Goal: Navigation & Orientation: Find specific page/section

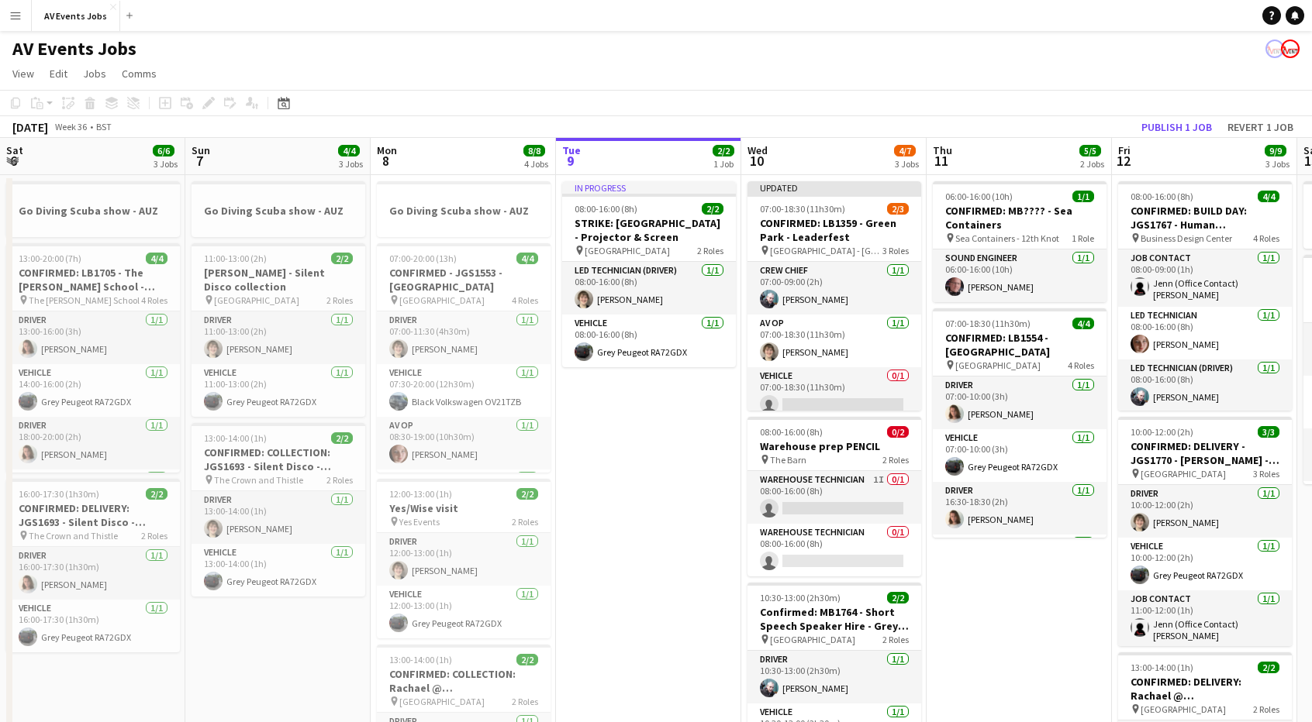
scroll to position [102, 0]
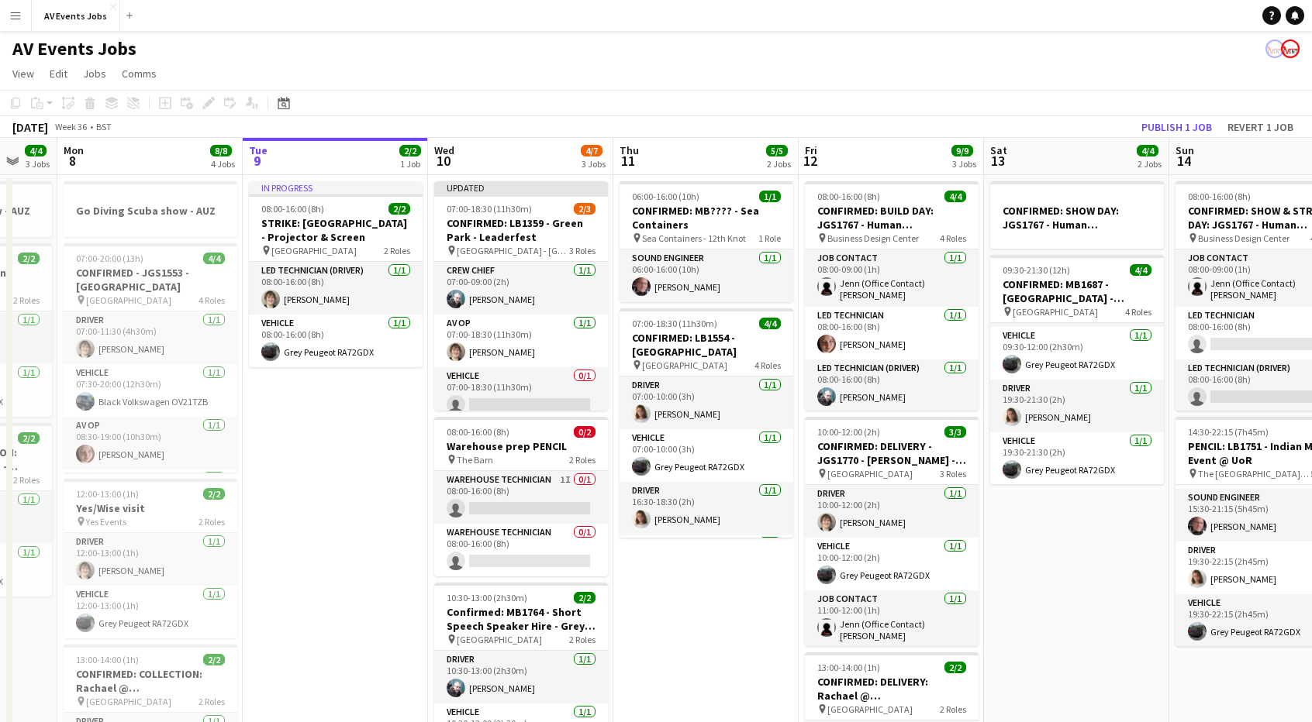
click at [14, 16] on app-icon "Menu" at bounding box center [15, 15] width 12 height 12
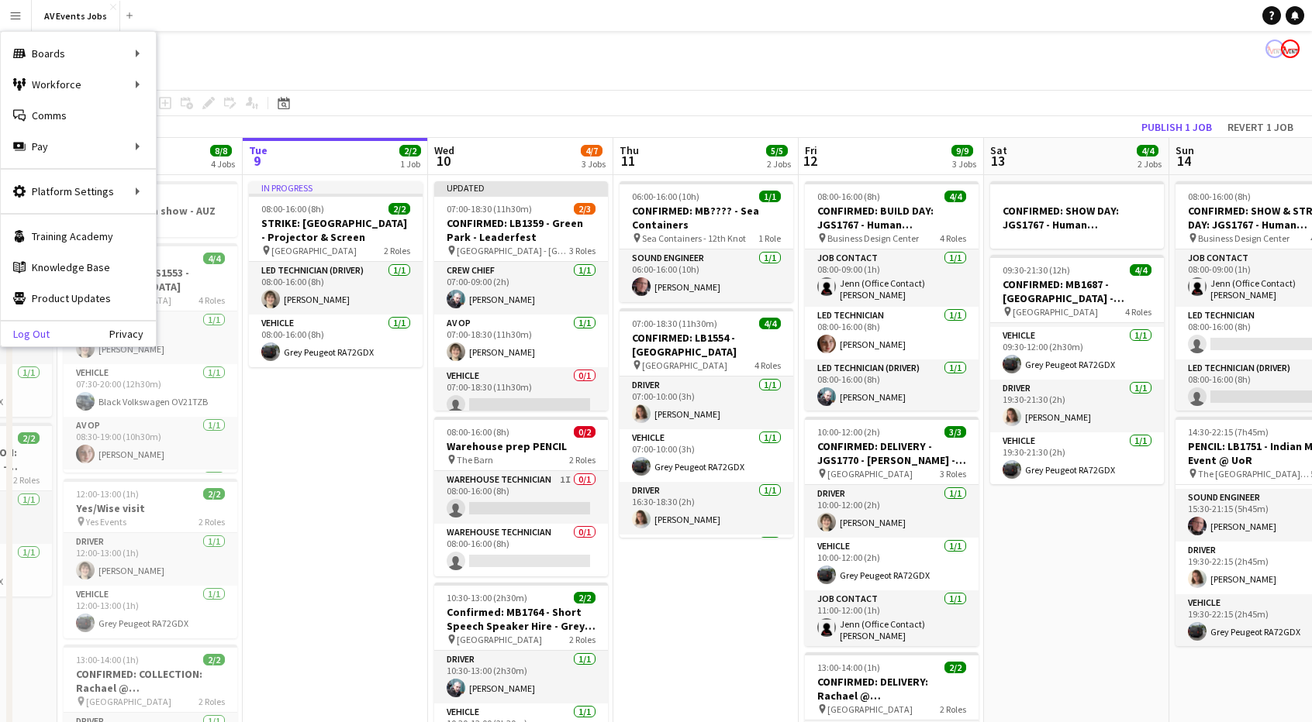
click at [37, 333] on link "Log Out" at bounding box center [25, 334] width 49 height 12
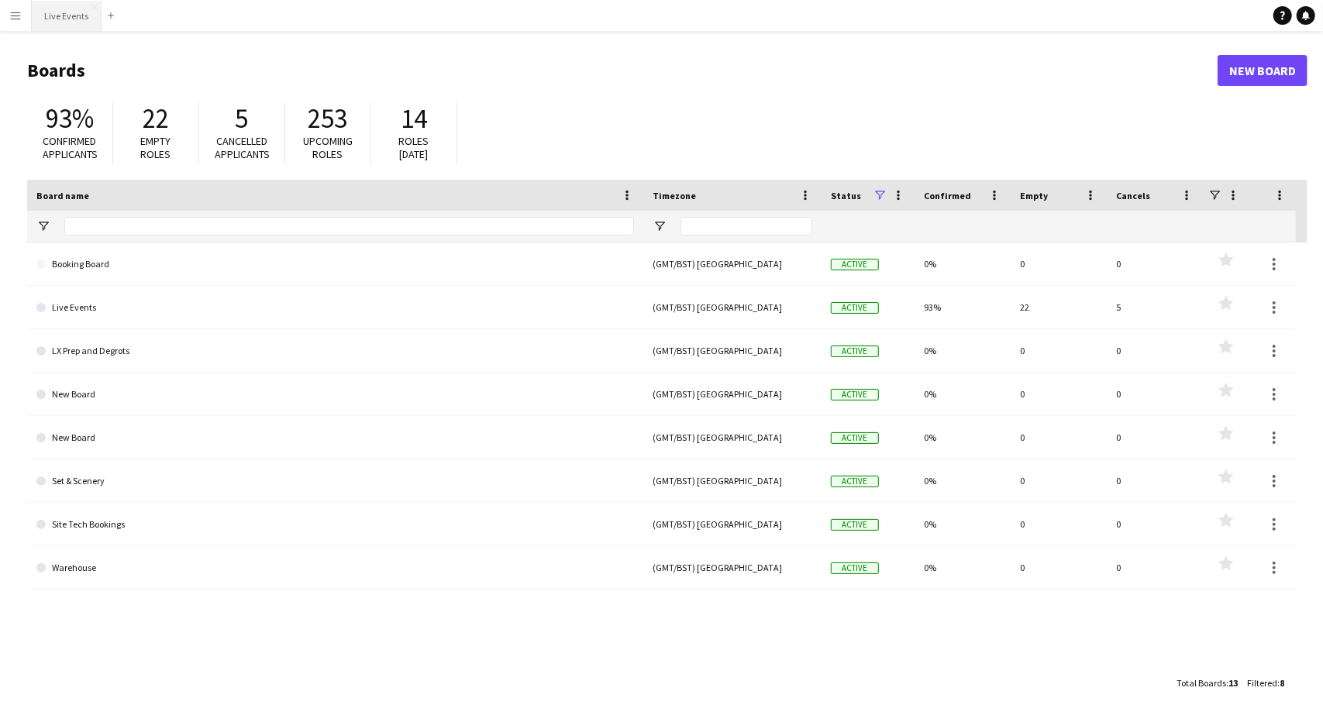
click at [81, 16] on button "Live Events Close" at bounding box center [67, 16] width 70 height 30
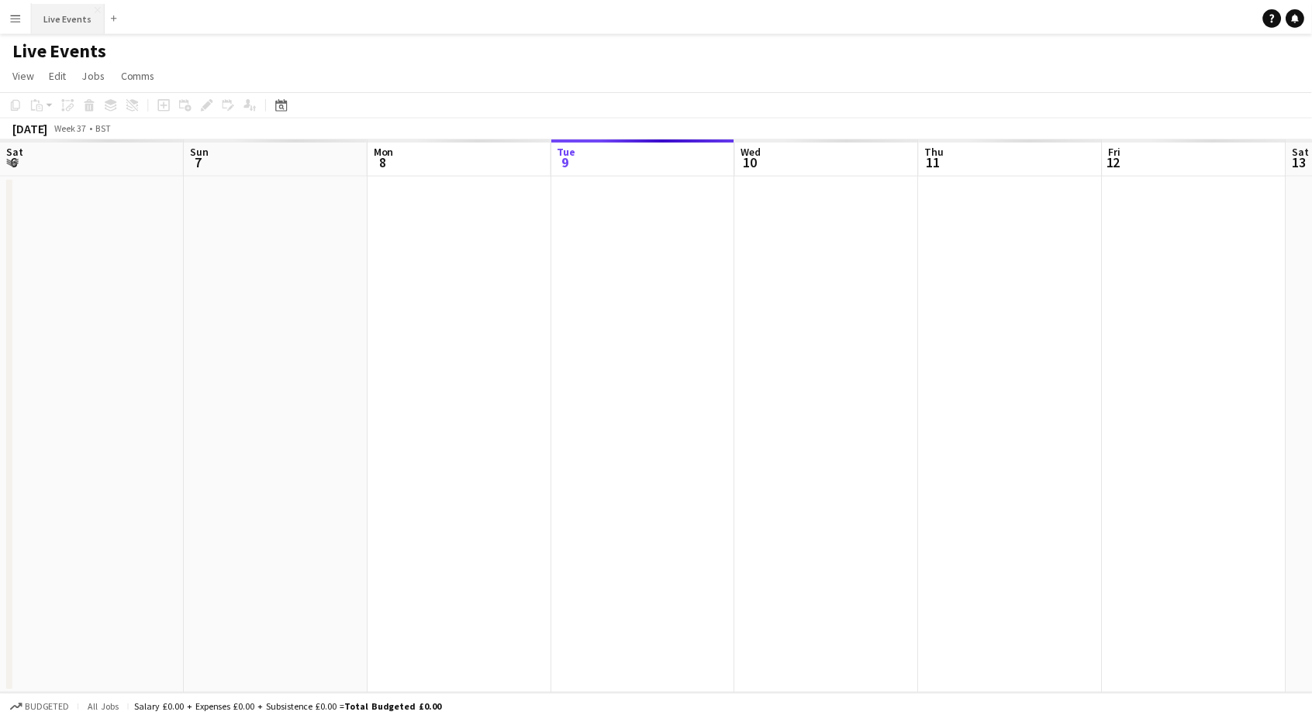
scroll to position [0, 371]
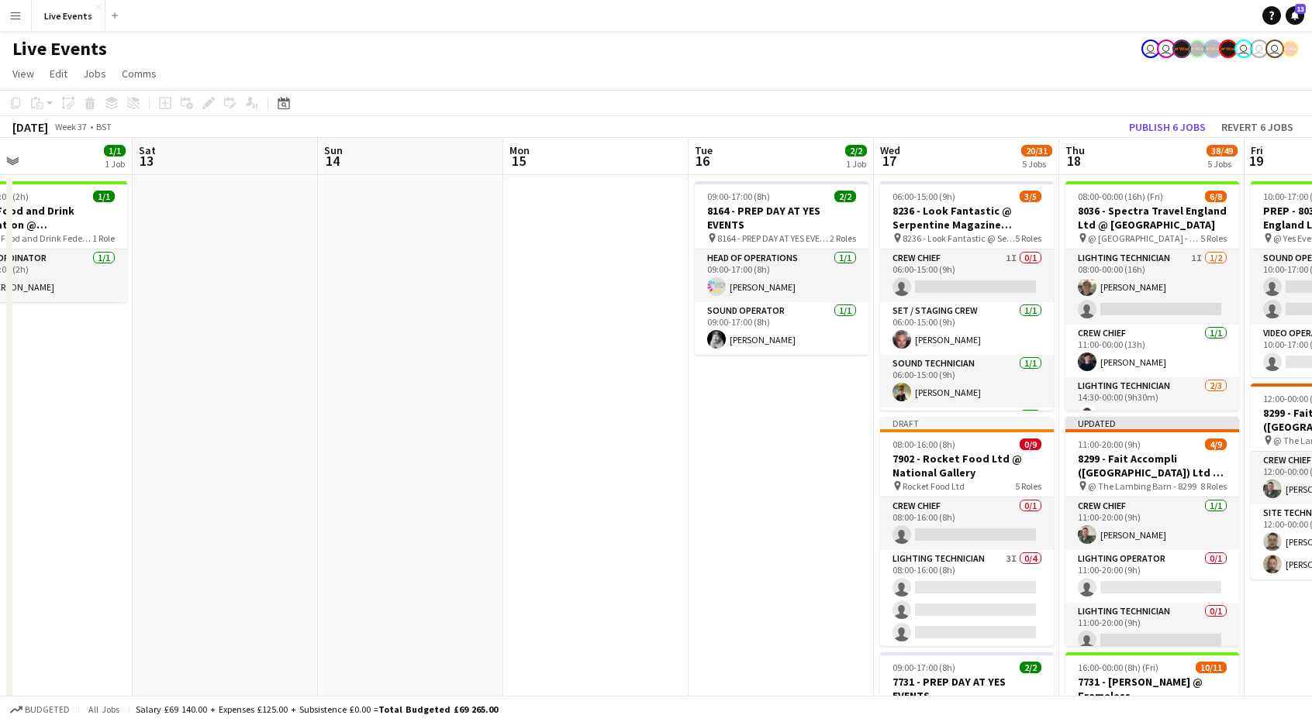
drag, startPoint x: 1140, startPoint y: 317, endPoint x: 411, endPoint y: 331, distance: 728.8
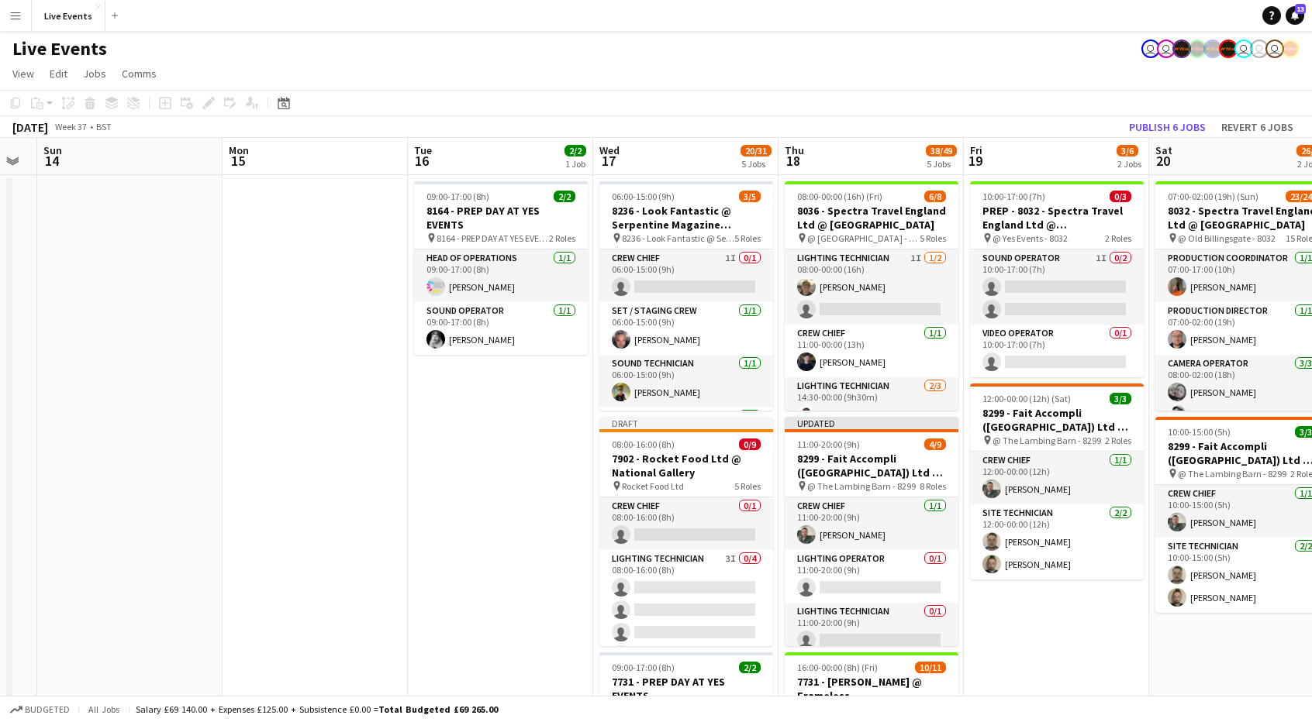
scroll to position [0, 774]
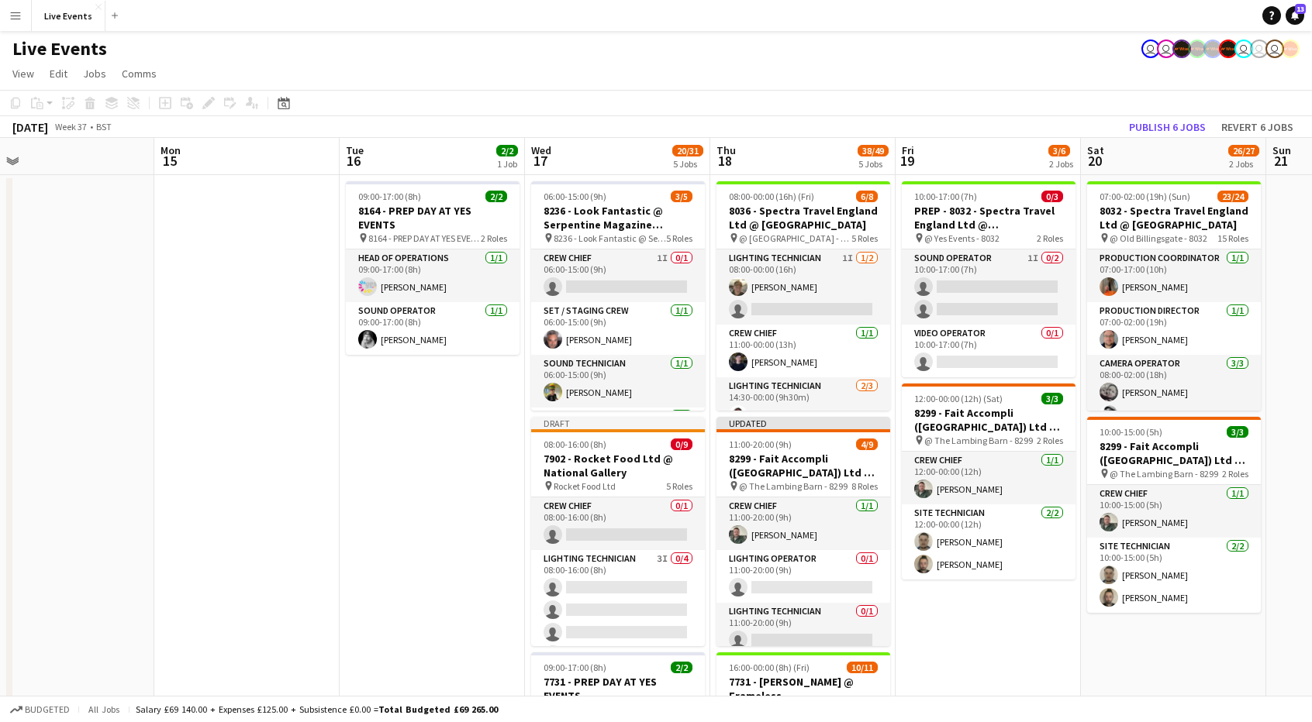
drag, startPoint x: 730, startPoint y: 429, endPoint x: 416, endPoint y: 413, distance: 314.3
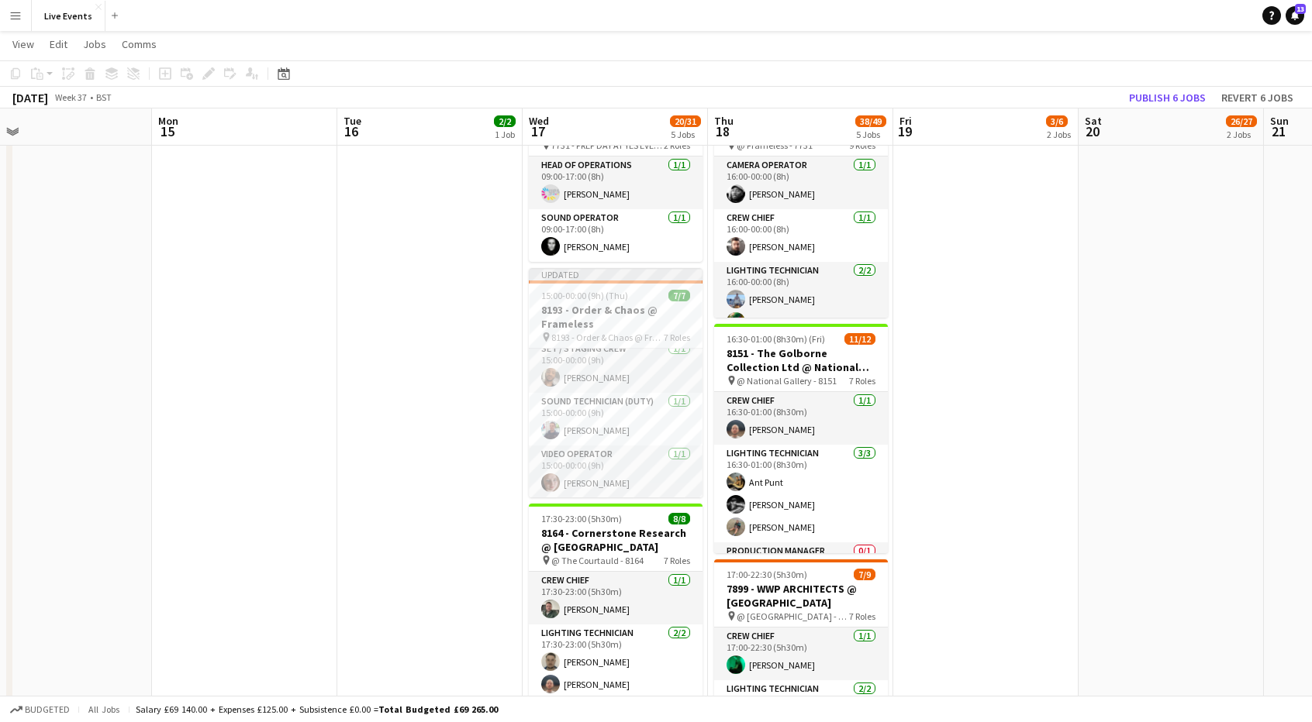
scroll to position [561, 0]
